Goal: Task Accomplishment & Management: Use online tool/utility

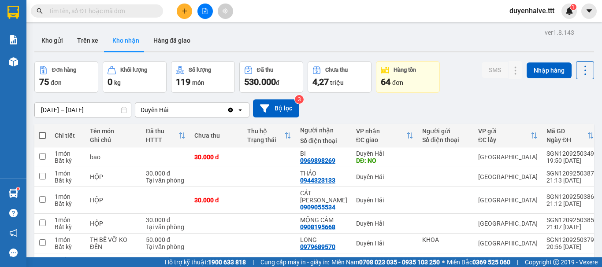
click at [124, 10] on input "text" at bounding box center [100, 11] width 104 height 10
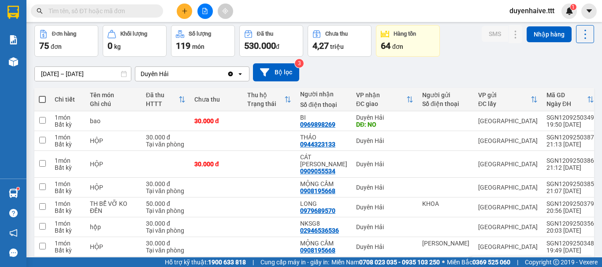
scroll to position [168, 0]
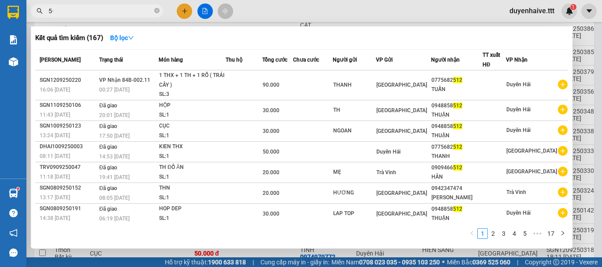
type input "5"
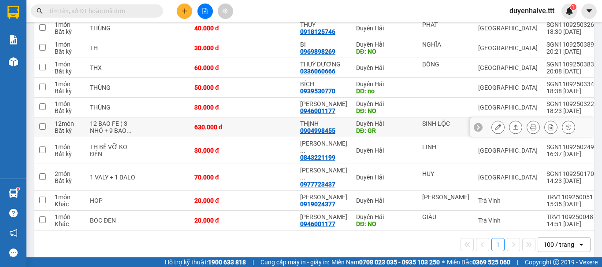
scroll to position [1357, 0]
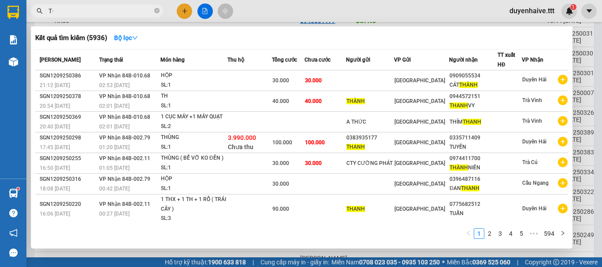
type input "T"
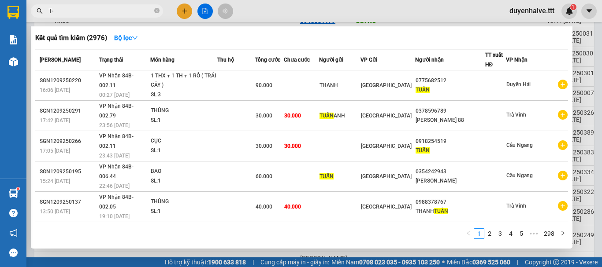
type input "T"
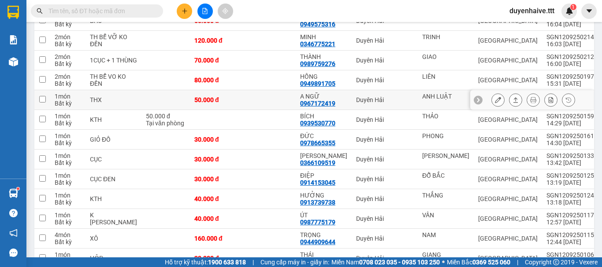
scroll to position [653, 0]
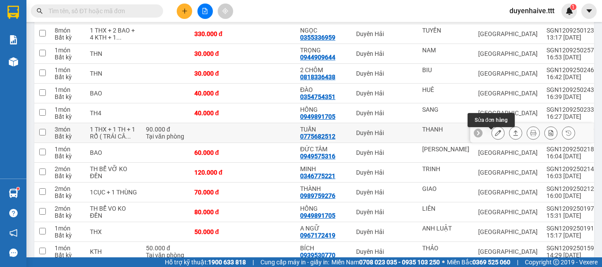
click at [495, 135] on icon at bounding box center [498, 133] width 6 height 6
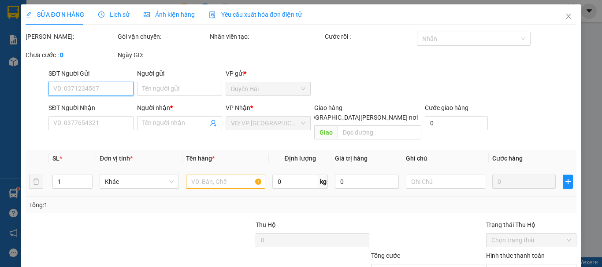
type input "THANH"
type input "0775682512"
type input "TUẤN"
type input "90.000"
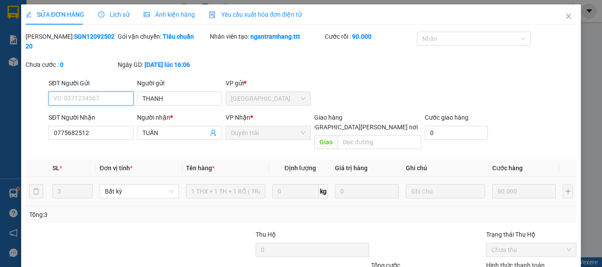
scroll to position [60, 0]
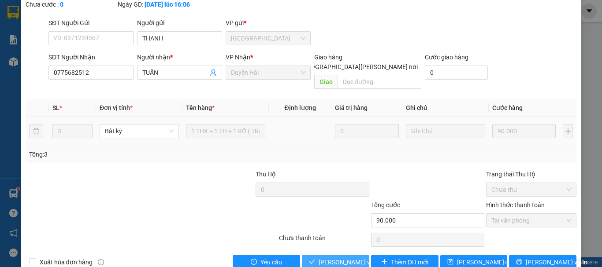
click at [321, 258] on span "[PERSON_NAME] và [PERSON_NAME] hàng" at bounding box center [377, 263] width 119 height 10
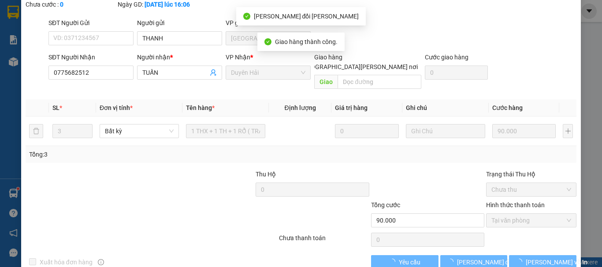
scroll to position [0, 0]
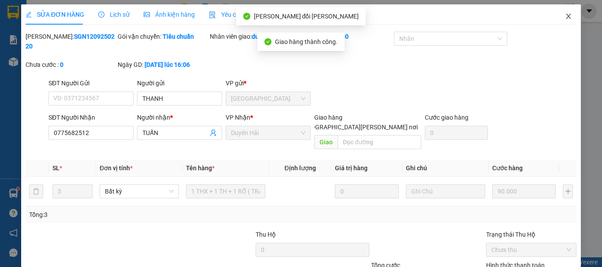
click at [564, 13] on span "Close" at bounding box center [568, 16] width 25 height 25
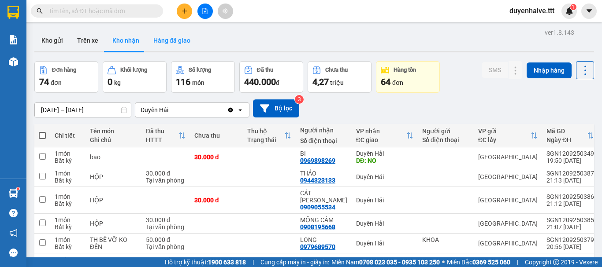
click at [170, 40] on button "Hàng đã giao" at bounding box center [171, 40] width 51 height 21
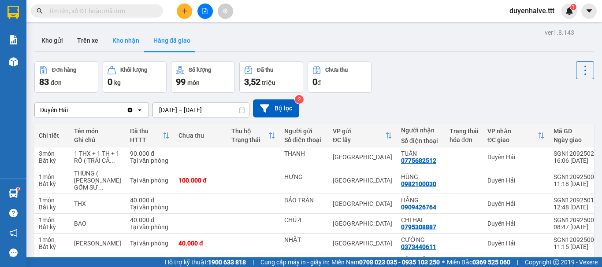
click at [125, 42] on button "Kho nhận" at bounding box center [125, 40] width 41 height 21
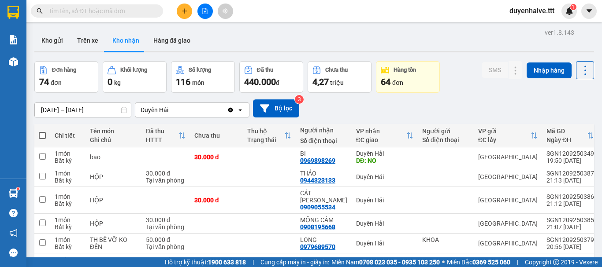
scroll to position [132, 0]
